Goal: Information Seeking & Learning: Learn about a topic

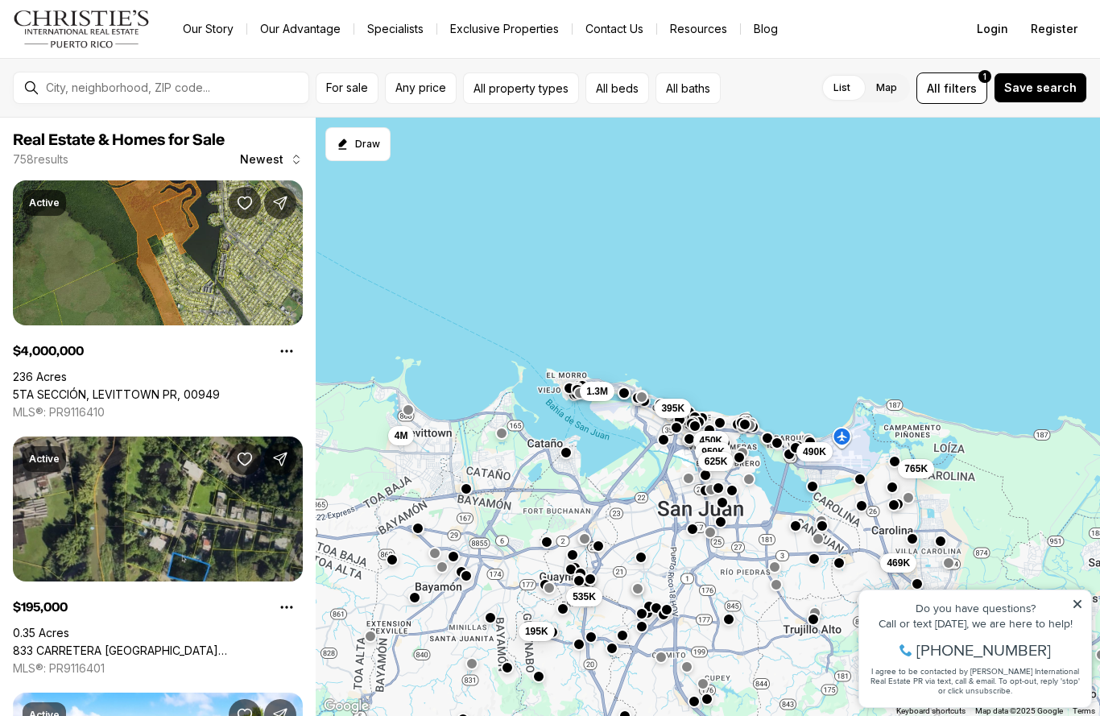
click at [759, 33] on link "Blog" at bounding box center [766, 29] width 50 height 23
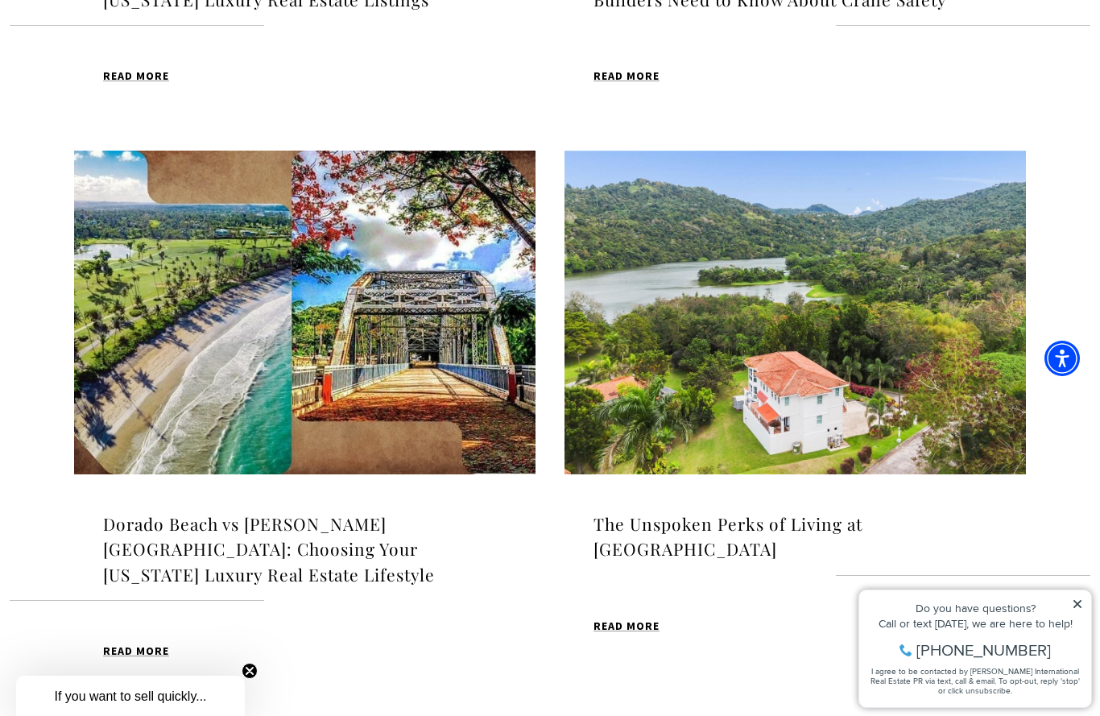
scroll to position [968, 0]
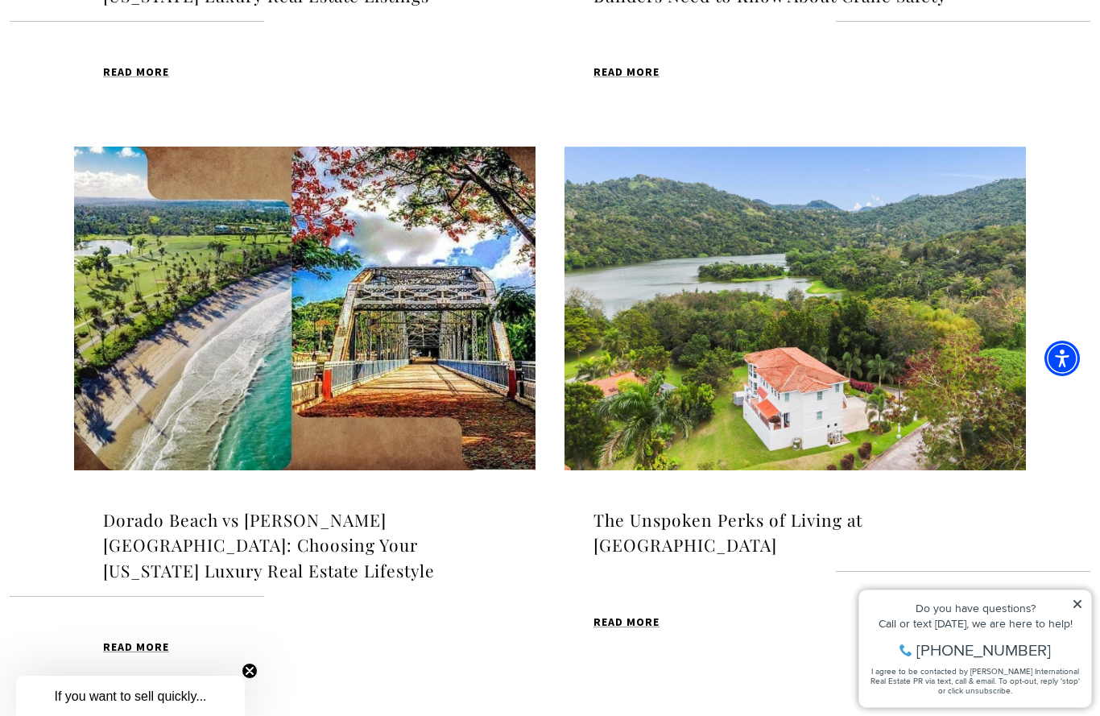
click at [342, 369] on img at bounding box center [304, 309] width 461 height 324
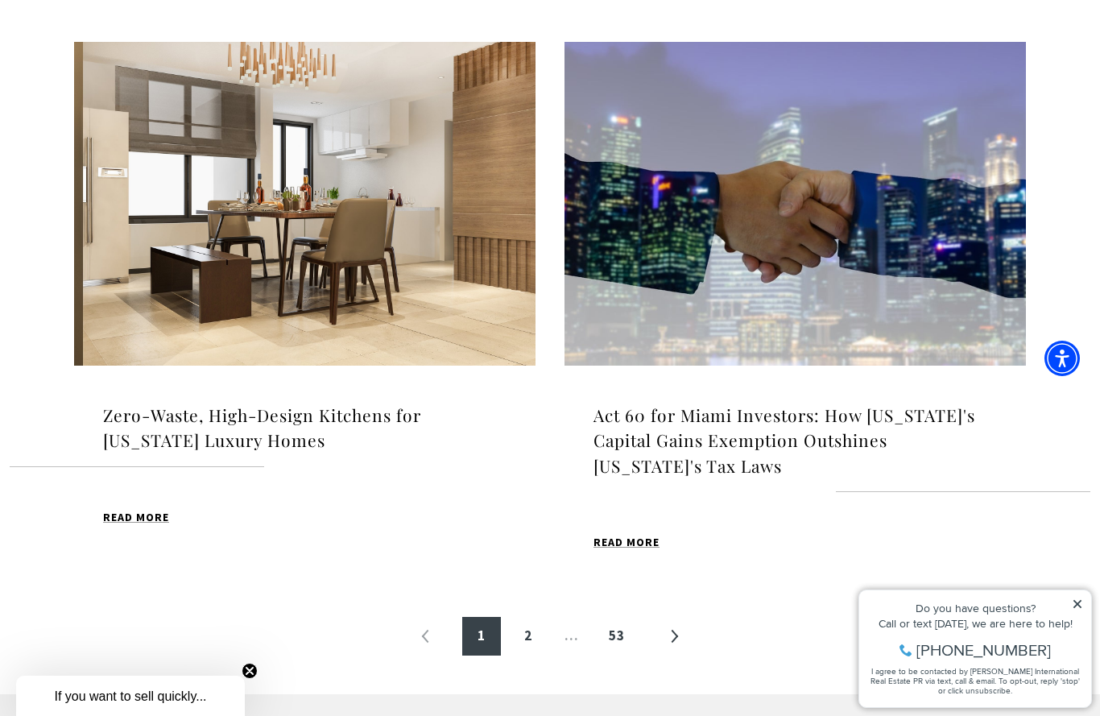
scroll to position [1649, 0]
click at [535, 616] on link "2" at bounding box center [528, 635] width 39 height 39
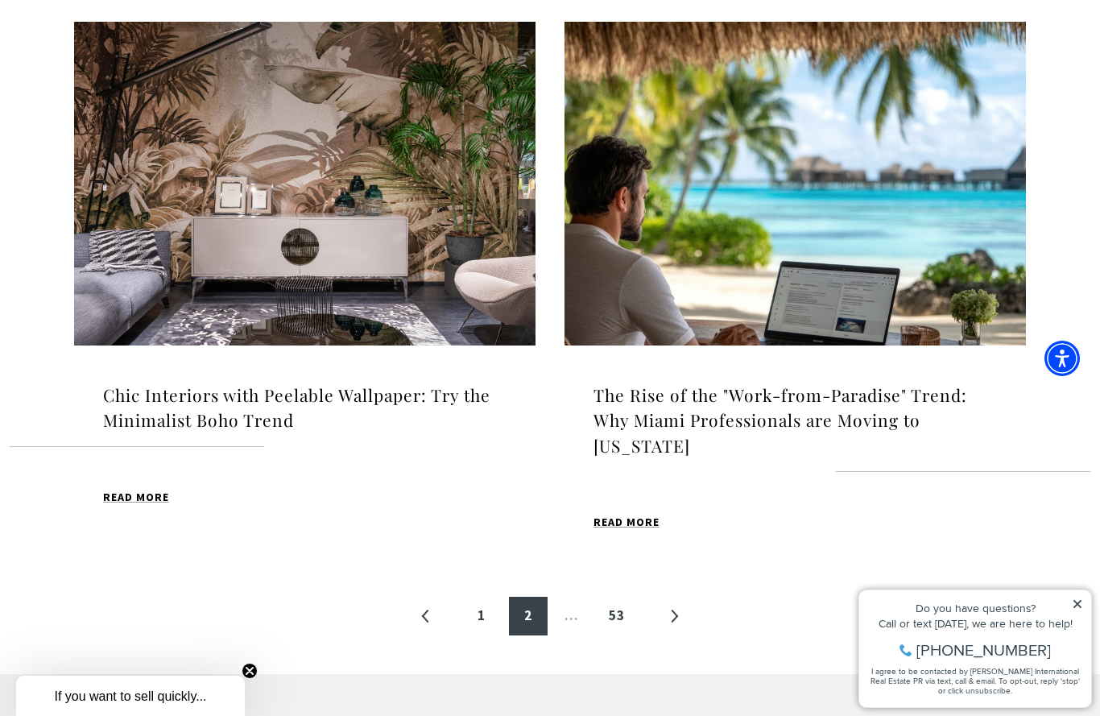
scroll to position [1675, 0]
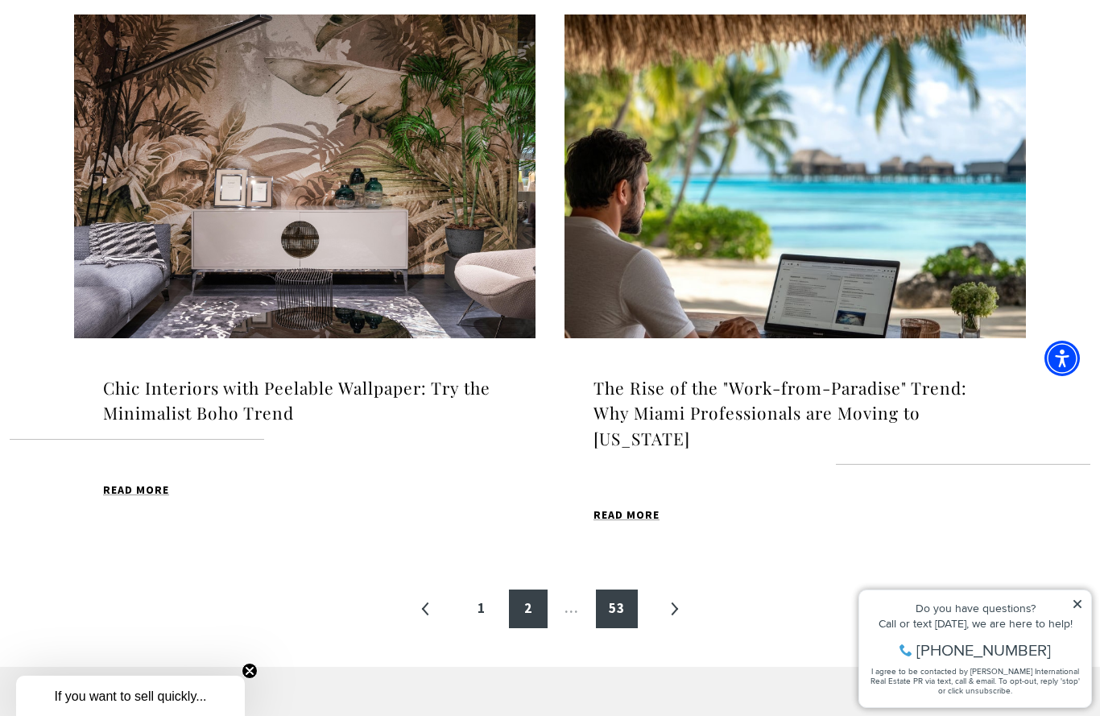
click at [605, 601] on link "53" at bounding box center [617, 608] width 42 height 39
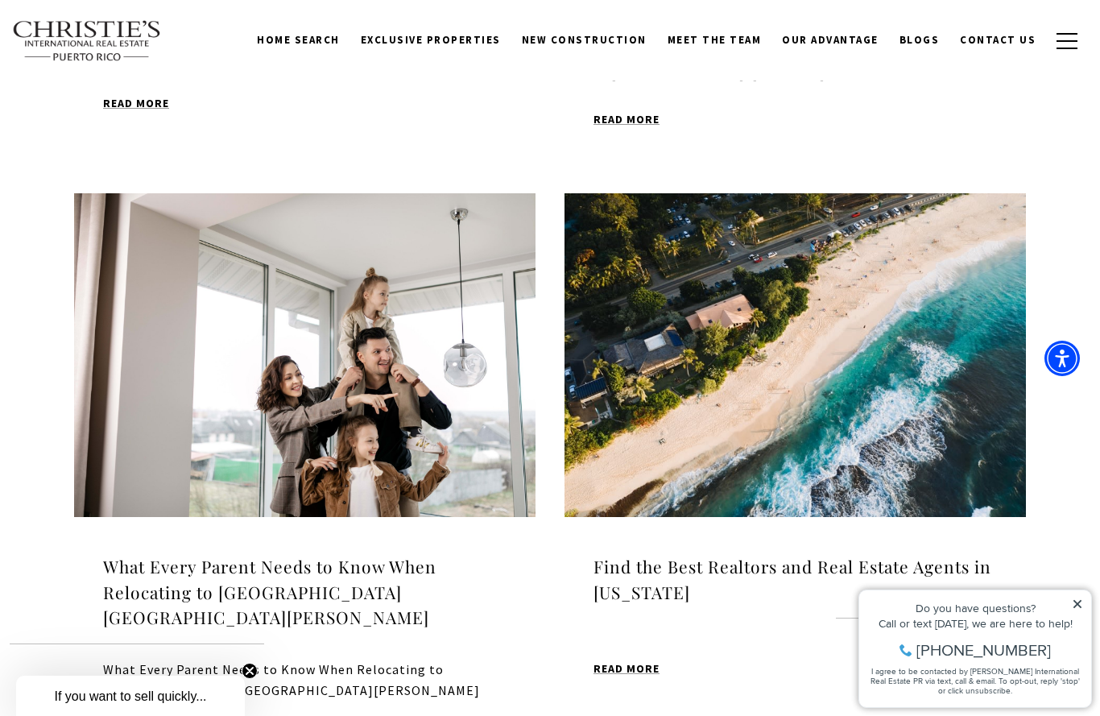
scroll to position [1502, 0]
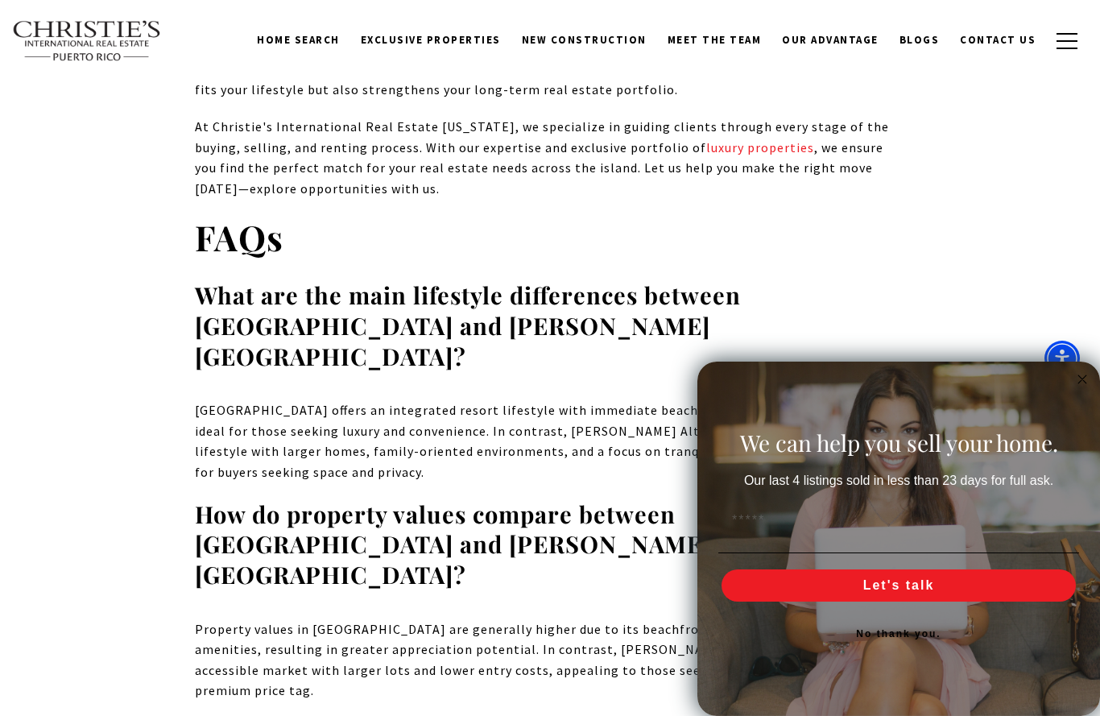
scroll to position [11003, 0]
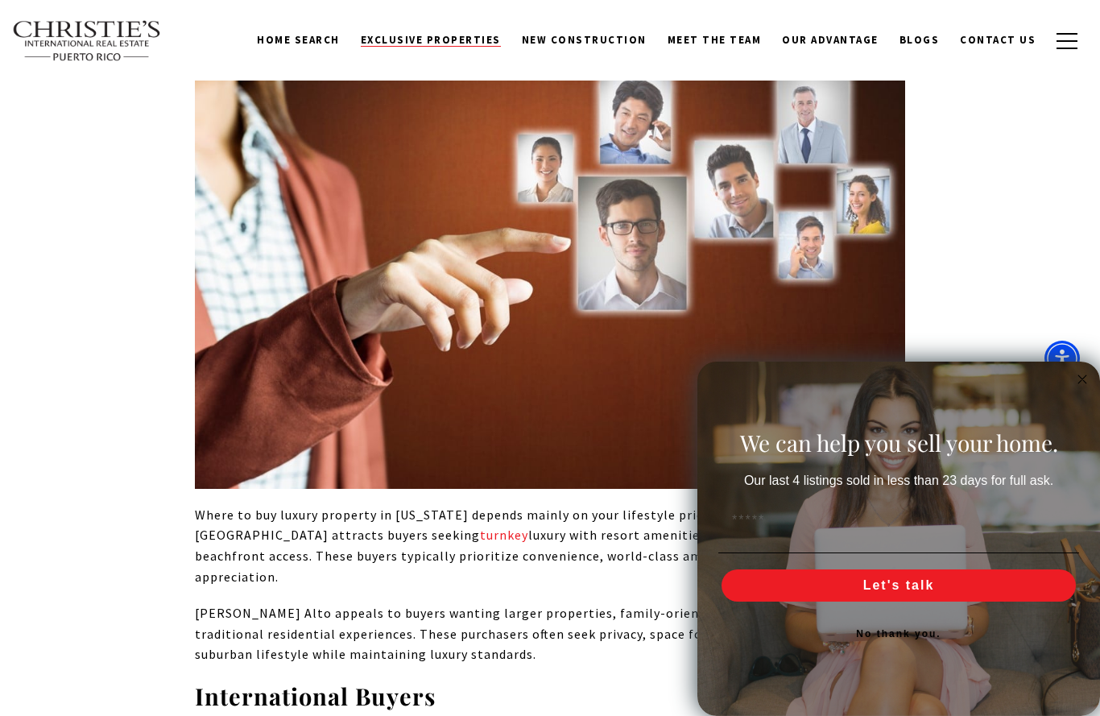
scroll to position [5914, 0]
